Goal: Navigation & Orientation: Find specific page/section

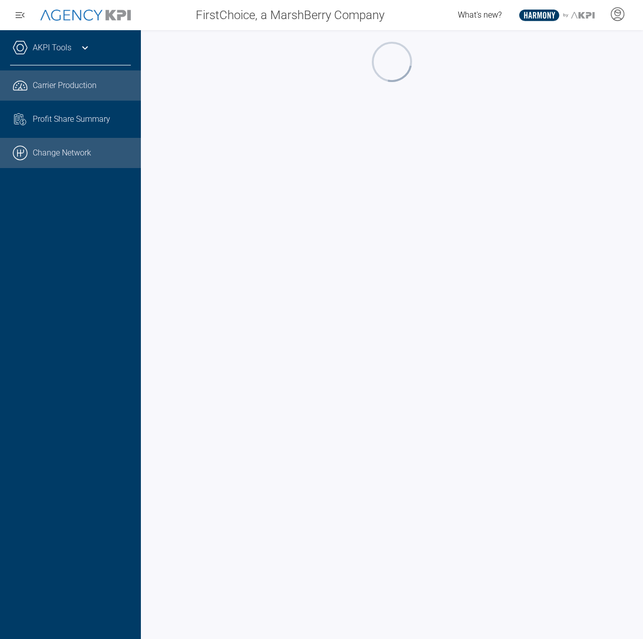
click at [78, 154] on link ".cls-1{fill:none;stroke:#000;stroke-linecap:round;stroke-linejoin:round;stroke-…" at bounding box center [70, 153] width 141 height 30
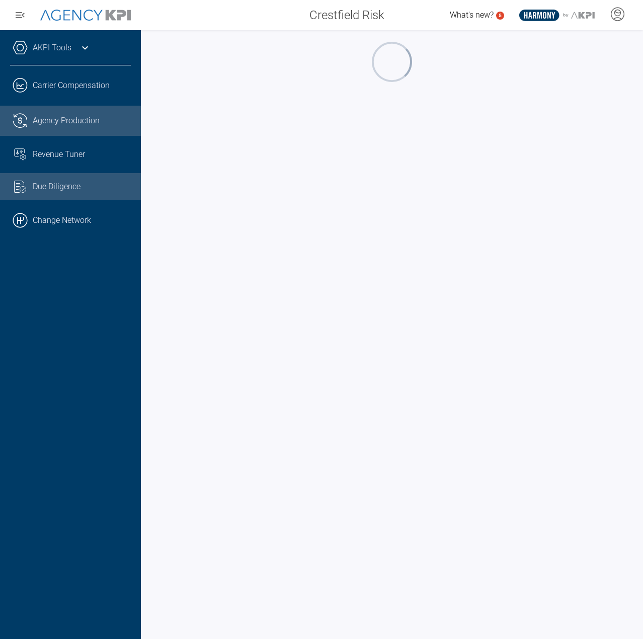
click at [74, 118] on link ".cls-1{fill:none;stroke:#221f20;stroke-linecap:round;stroke-linejoin:round;stro…" at bounding box center [70, 121] width 141 height 30
